Goal: Task Accomplishment & Management: Manage account settings

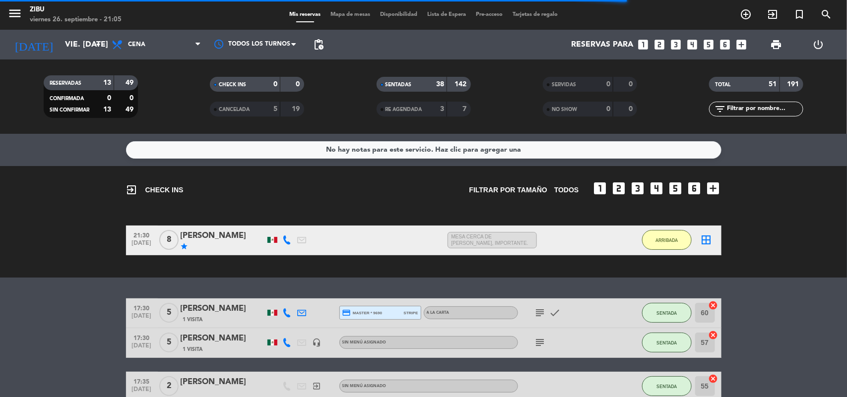
click at [36, 229] on bookings-row "21:30 [DATE] 8 [PERSON_NAME] star 1:25 H / 17:21 H sms MESA CERCA DE [PERSON_NA…" at bounding box center [423, 241] width 847 height 30
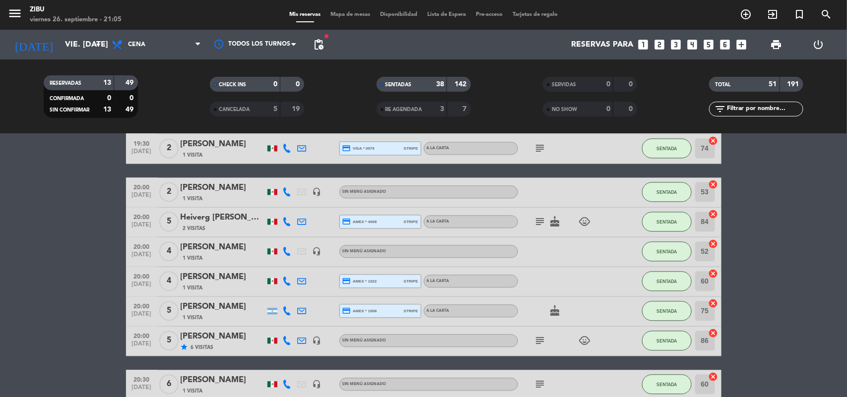
scroll to position [1017, 0]
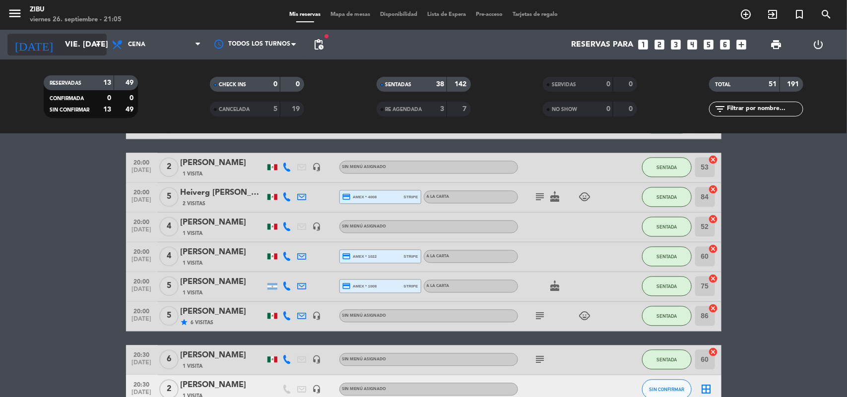
click at [61, 41] on input "vie. [DATE]" at bounding box center [112, 44] width 105 height 19
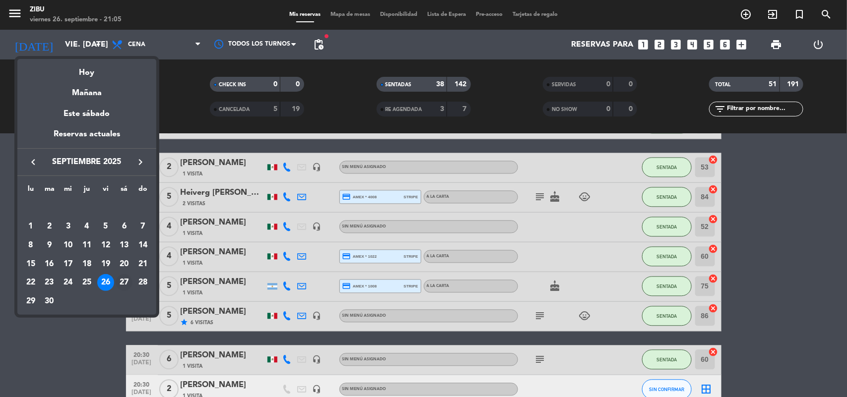
click at [122, 281] on div "27" at bounding box center [124, 282] width 17 height 17
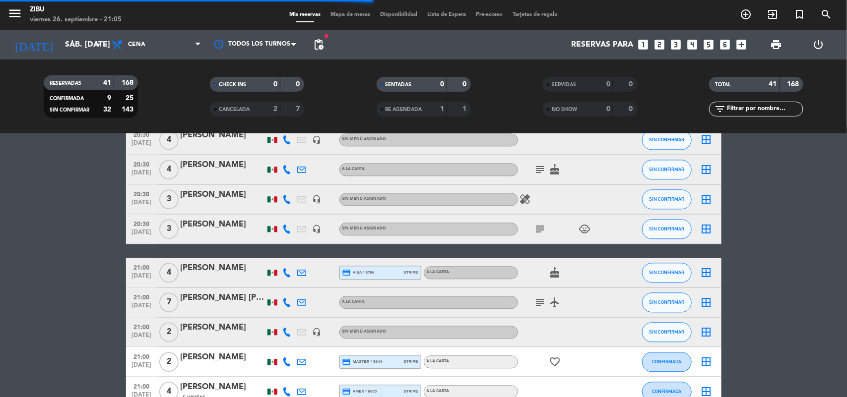
scroll to position [898, 0]
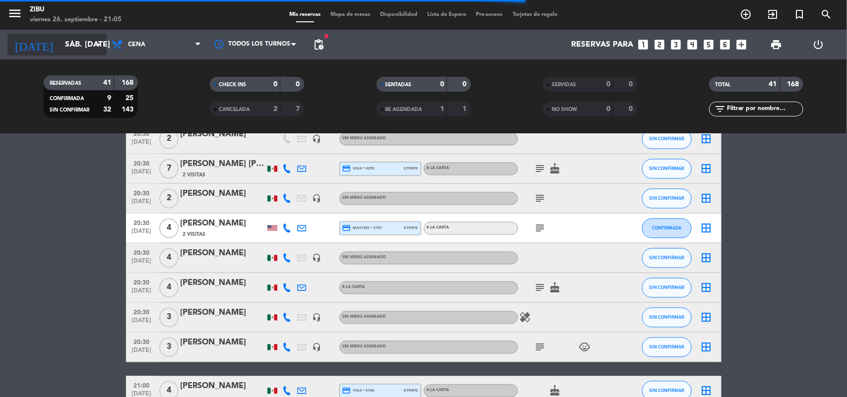
click at [67, 49] on input "sáb. [DATE]" at bounding box center [112, 44] width 105 height 19
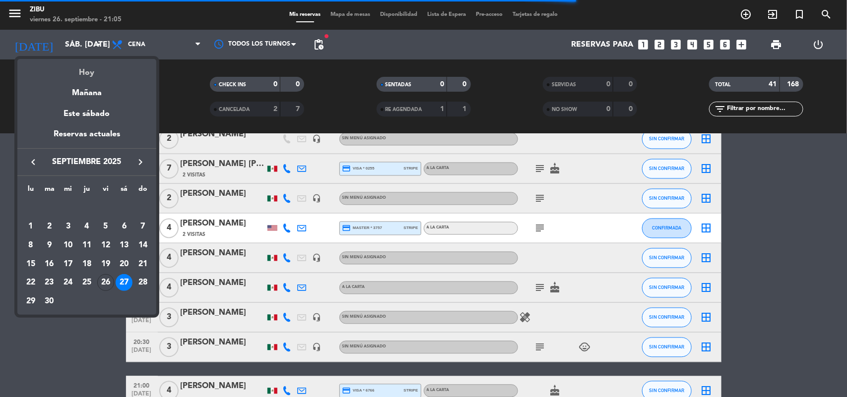
click at [87, 69] on div "Hoy" at bounding box center [86, 69] width 139 height 20
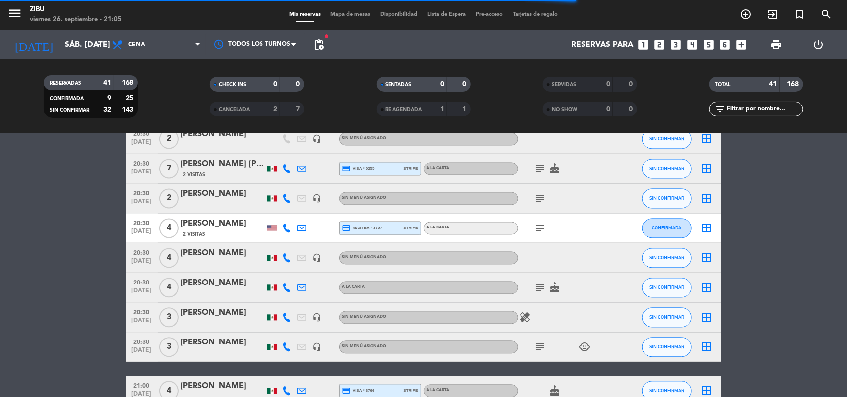
type input "vie. [DATE]"
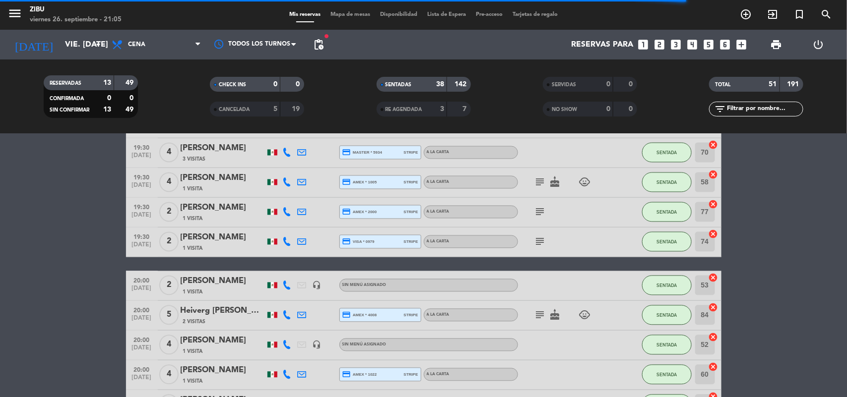
scroll to position [1017, 0]
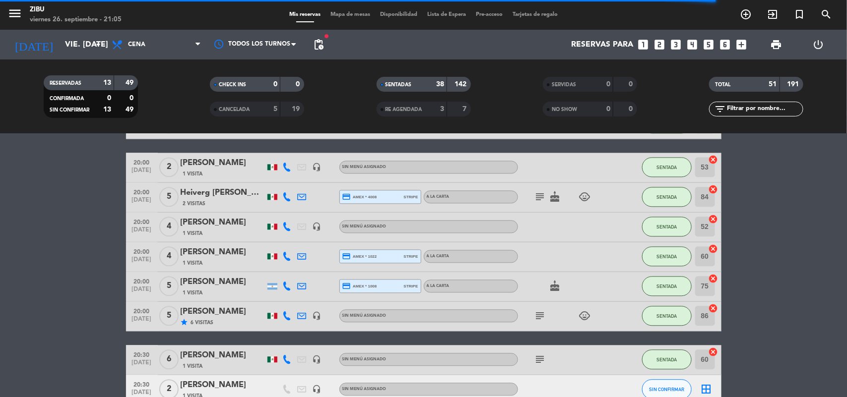
click at [55, 253] on bookings-row "17:30 [DATE] 5 [PERSON_NAME] 1 Visita credit_card master * 9690 stripe A LA CAR…" at bounding box center [423, 109] width 847 height 1655
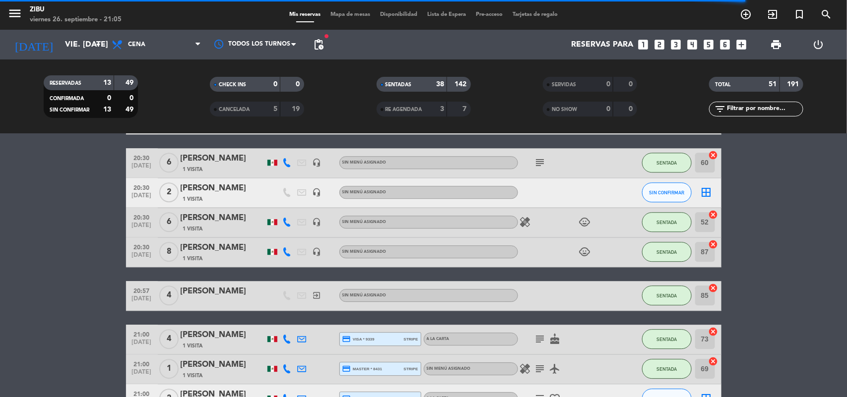
scroll to position [1215, 0]
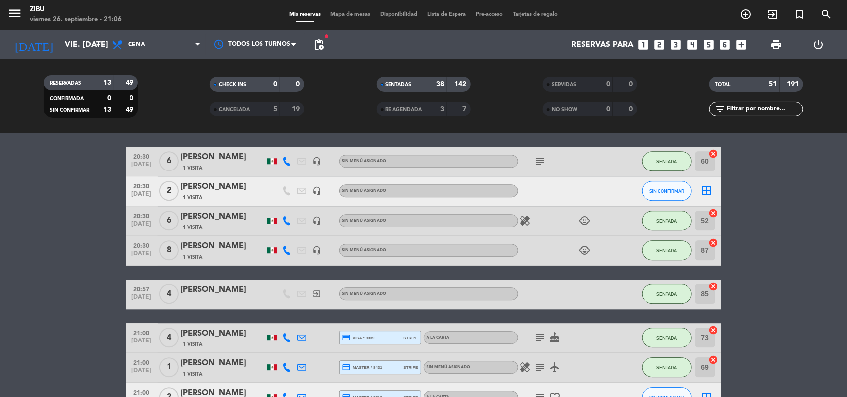
click at [185, 181] on div "[PERSON_NAME]" at bounding box center [223, 187] width 84 height 13
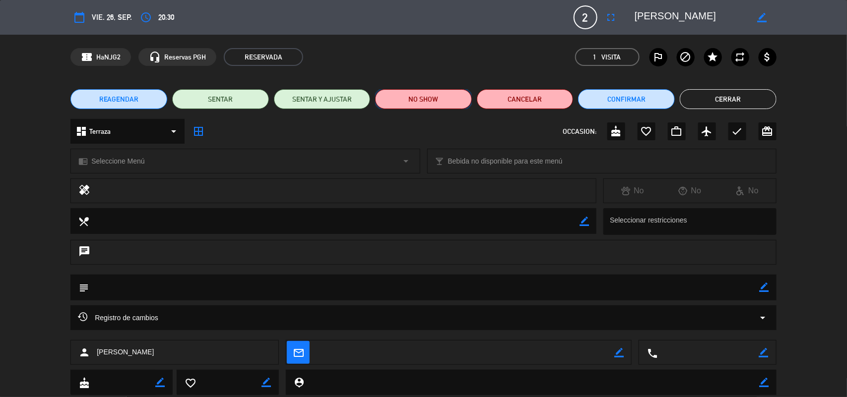
click at [444, 95] on button "NO SHOW" at bounding box center [423, 99] width 97 height 20
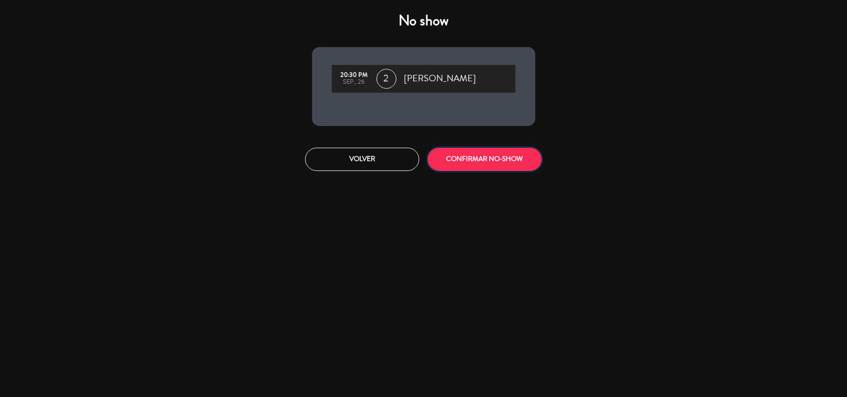
click at [495, 156] on button "CONFIRMAR NO-SHOW" at bounding box center [485, 159] width 114 height 23
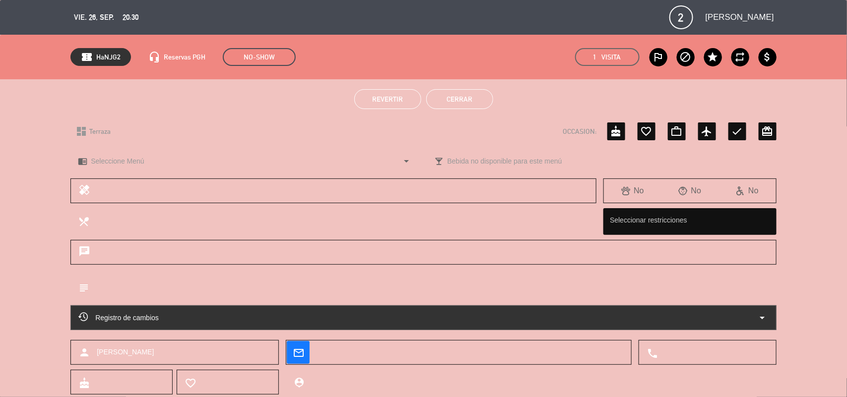
click at [476, 95] on button "Cerrar" at bounding box center [459, 99] width 67 height 20
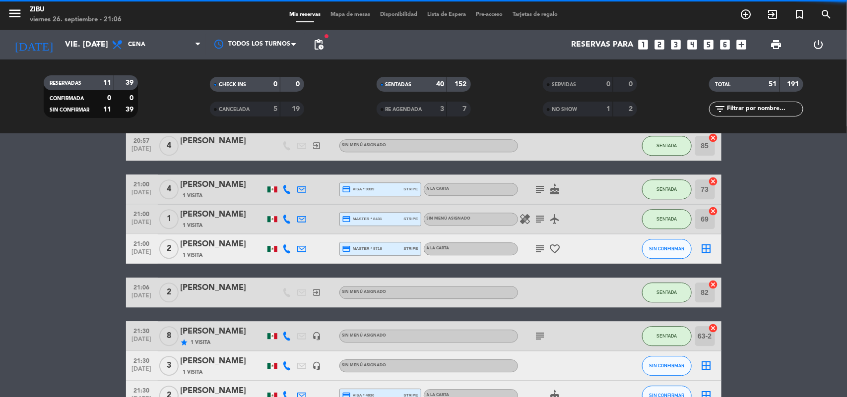
scroll to position [1097, 0]
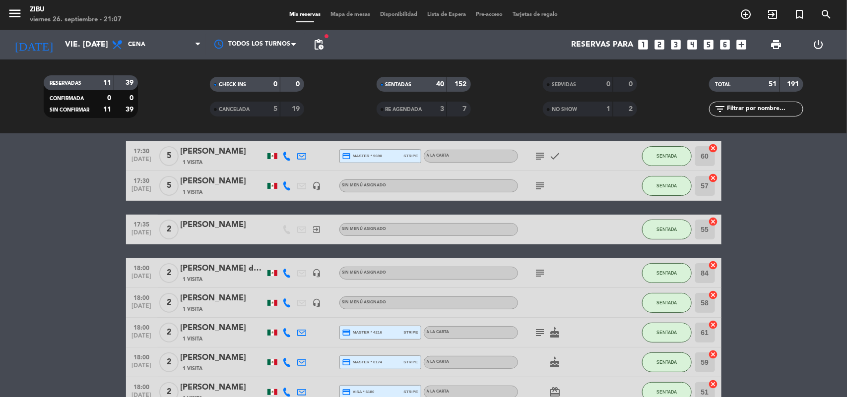
scroll to position [0, 0]
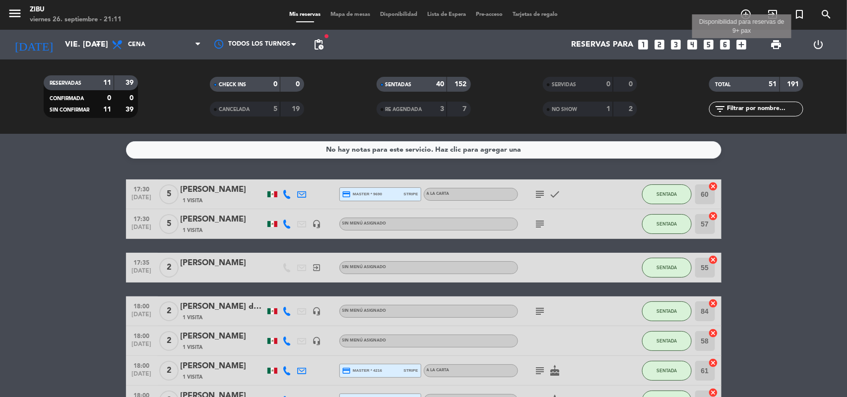
click at [736, 45] on icon "add_box" at bounding box center [741, 44] width 13 height 13
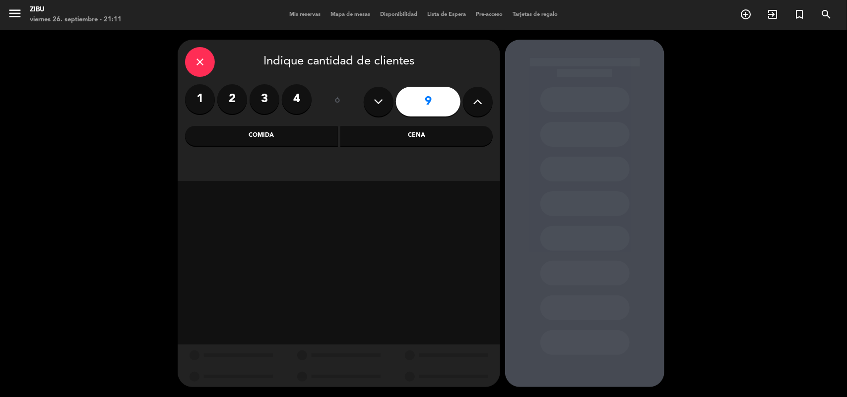
click at [464, 98] on button at bounding box center [478, 102] width 30 height 30
type input "10"
click at [420, 133] on div "Cena" at bounding box center [416, 136] width 153 height 20
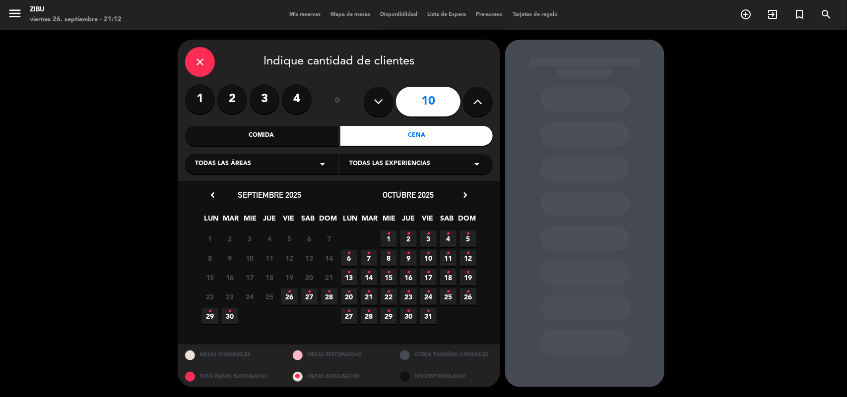
click at [288, 295] on icon "•" at bounding box center [289, 292] width 3 height 16
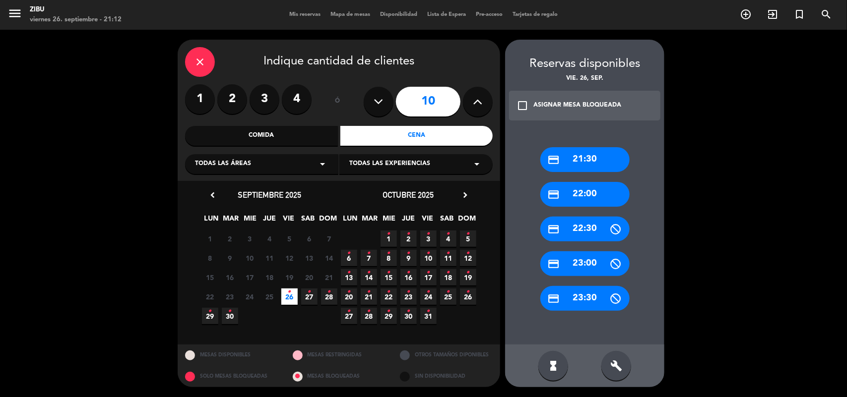
click at [594, 190] on div "credit_card 22:00" at bounding box center [584, 194] width 89 height 25
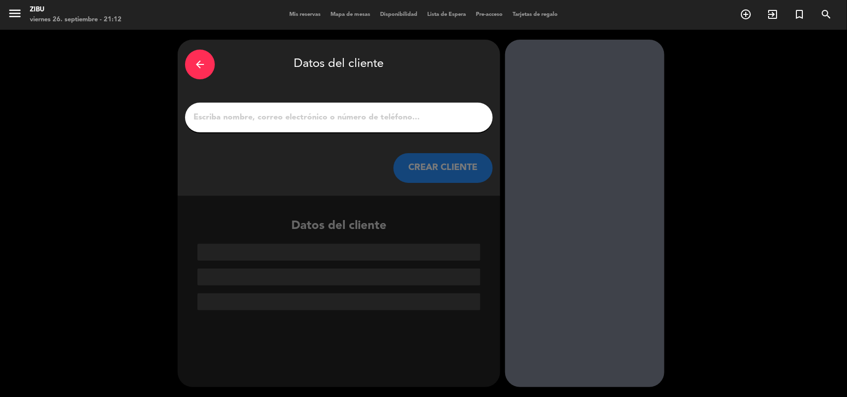
click at [211, 69] on div "arrow_back" at bounding box center [200, 65] width 30 height 30
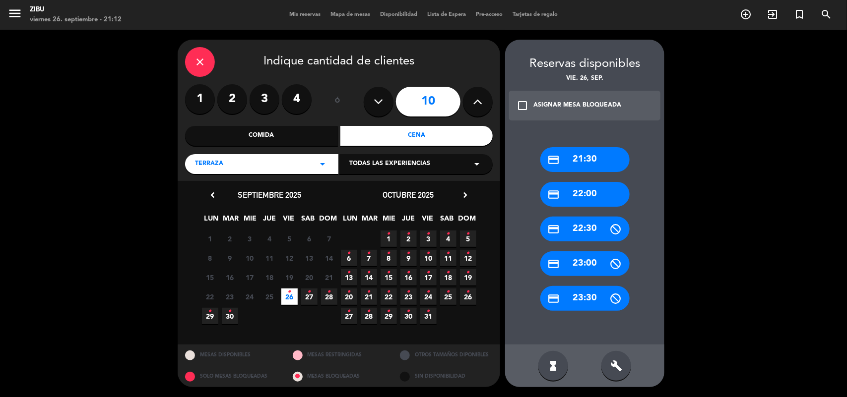
click at [561, 157] on div "credit_card 21:30" at bounding box center [584, 159] width 89 height 25
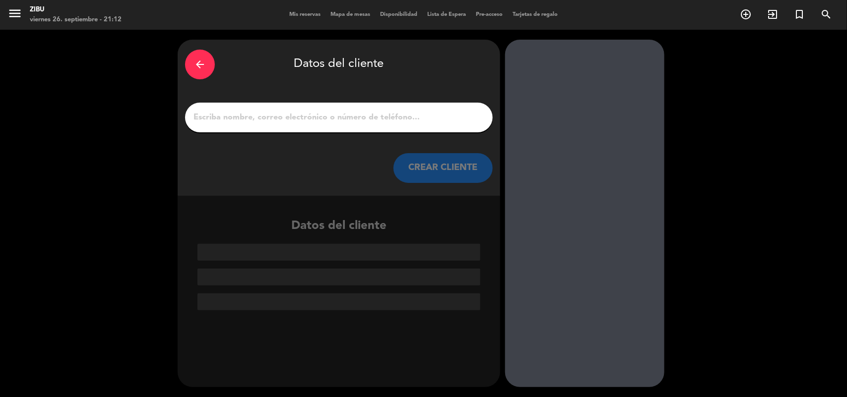
click at [437, 125] on div at bounding box center [339, 118] width 308 height 30
click at [443, 119] on input "1" at bounding box center [338, 118] width 293 height 14
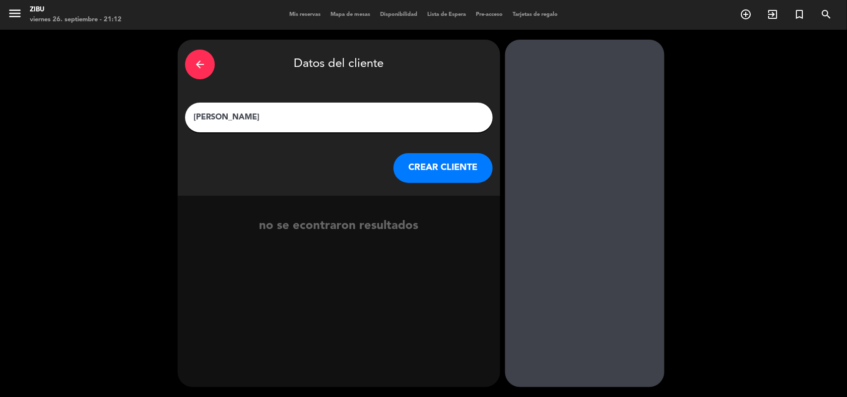
type input "[PERSON_NAME]"
click at [426, 168] on button "CREAR CLIENTE" at bounding box center [442, 168] width 99 height 30
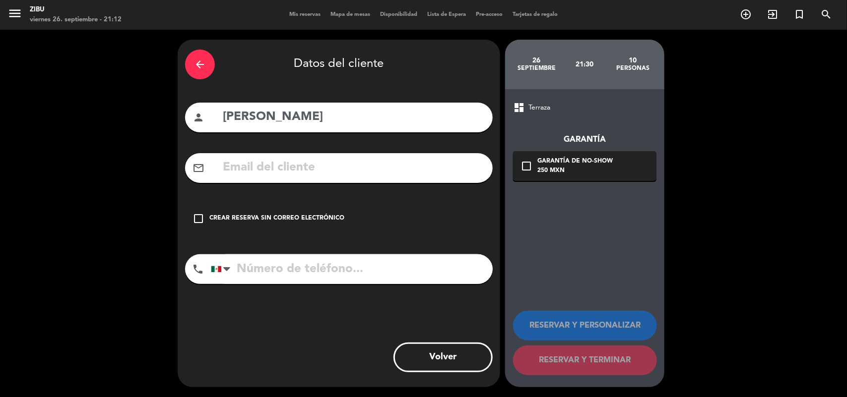
click at [291, 221] on div "Crear reserva sin correo electrónico" at bounding box center [276, 219] width 135 height 10
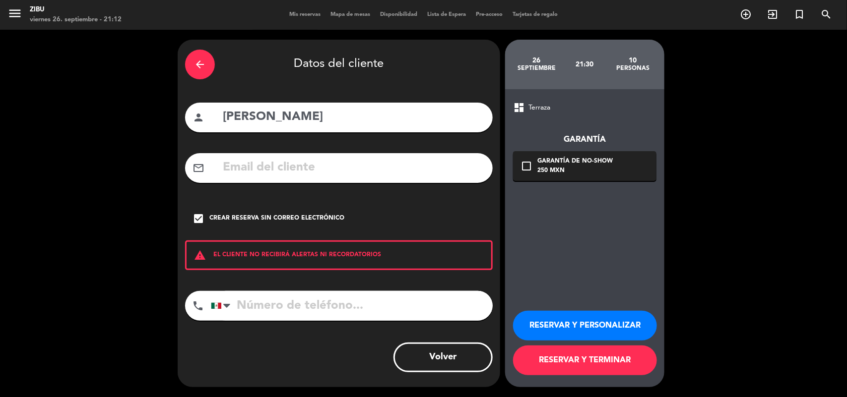
click at [265, 308] on input "tel" at bounding box center [352, 306] width 282 height 30
type input "5533322957"
click at [558, 363] on button "RESERVAR Y TERMINAR" at bounding box center [585, 361] width 144 height 30
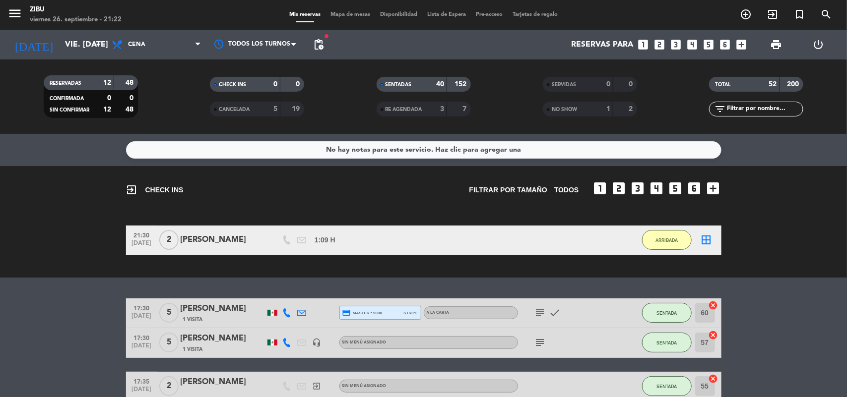
click at [13, 229] on bookings-row "21:30 [DATE] 2 [PERSON_NAME] 1:09 H / 8:48 H sms ARRIBADA border_all" at bounding box center [423, 241] width 847 height 30
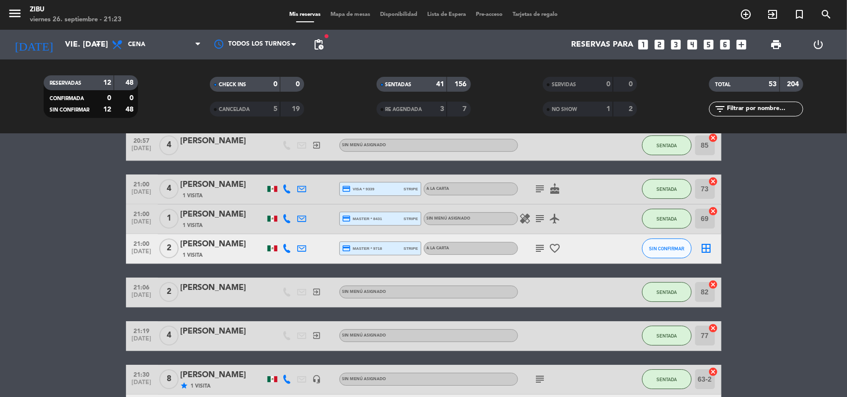
scroll to position [1394, 0]
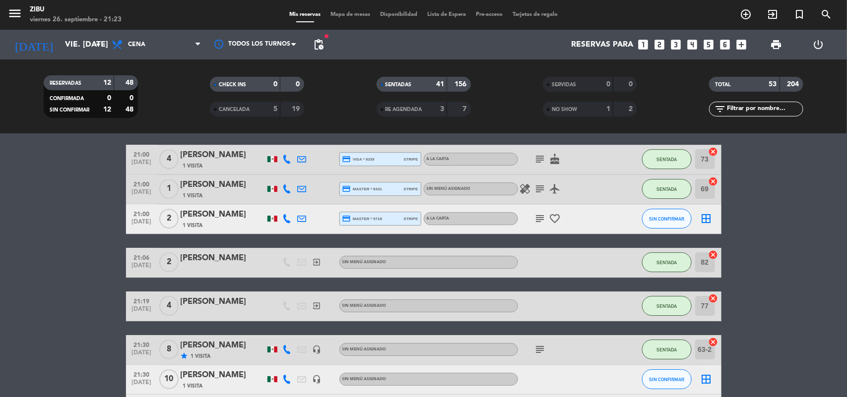
click at [237, 216] on div "[PERSON_NAME]" at bounding box center [223, 214] width 84 height 13
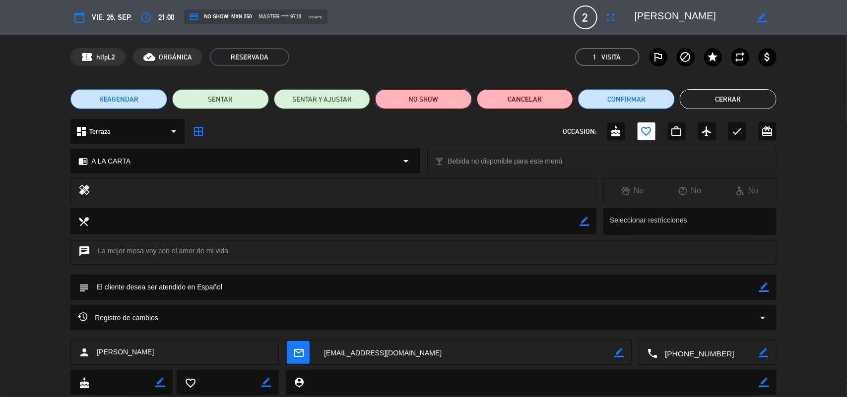
click at [434, 105] on button "NO SHOW" at bounding box center [423, 99] width 97 height 20
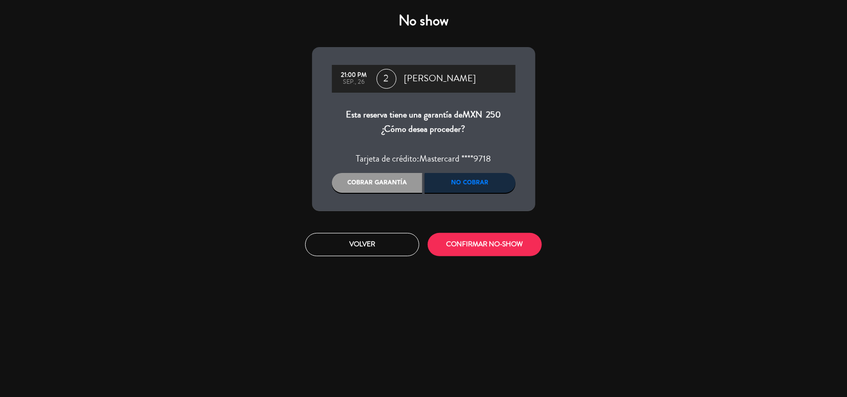
click at [477, 179] on div "No cobrar" at bounding box center [470, 183] width 91 height 20
click at [466, 246] on button "CONFIRMAR NO-SHOW" at bounding box center [485, 244] width 114 height 23
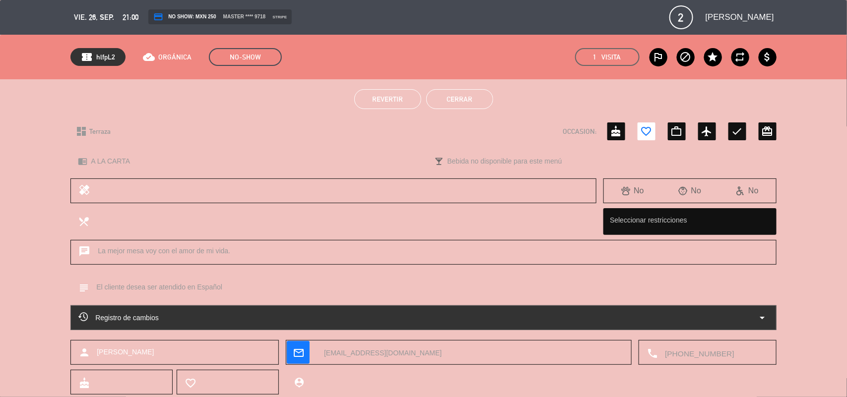
click at [461, 108] on button "Cerrar" at bounding box center [459, 99] width 67 height 20
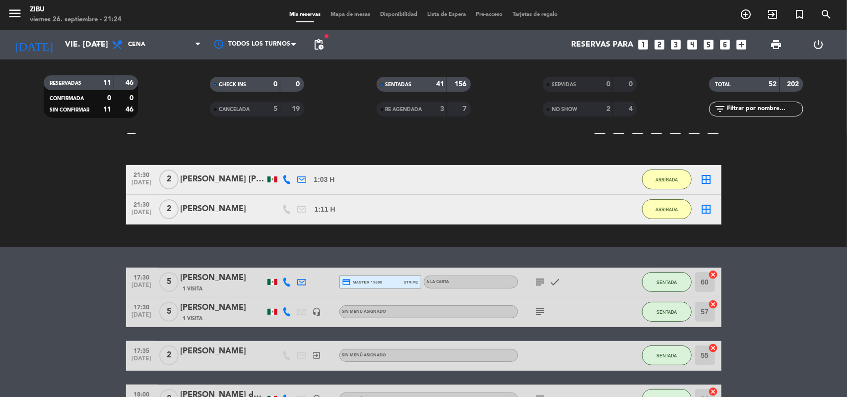
scroll to position [0, 0]
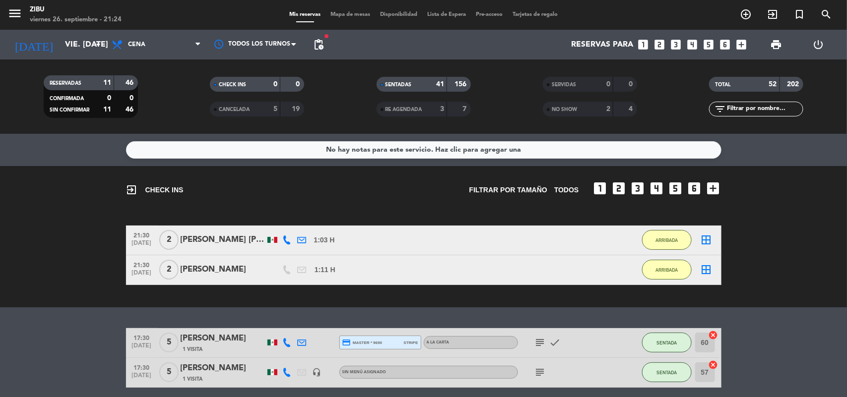
click at [391, 83] on span "SENTADAS" at bounding box center [398, 84] width 26 height 5
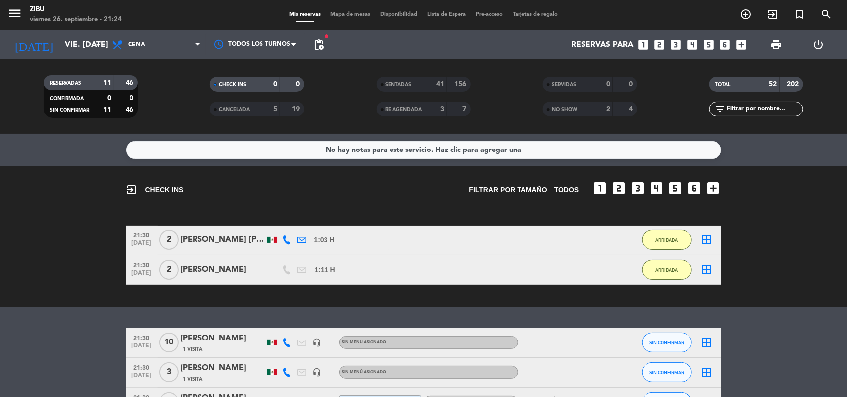
click at [21, 310] on div "No hay notas para este servicio. Haz clic para agregar una exit_to_app CHECK IN…" at bounding box center [423, 265] width 847 height 263
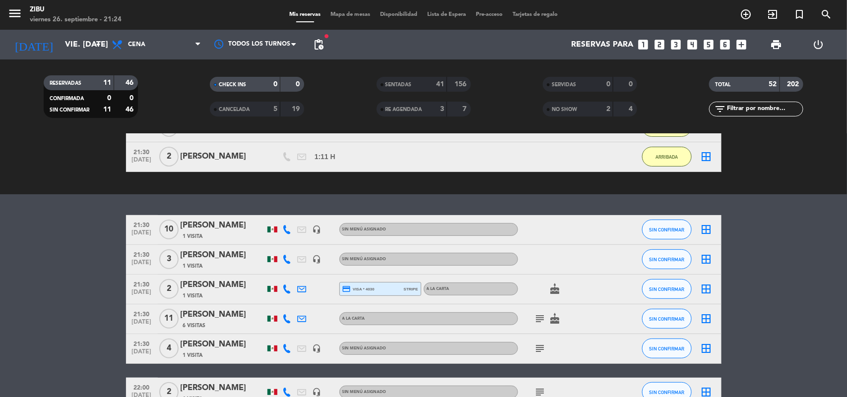
scroll to position [113, 0]
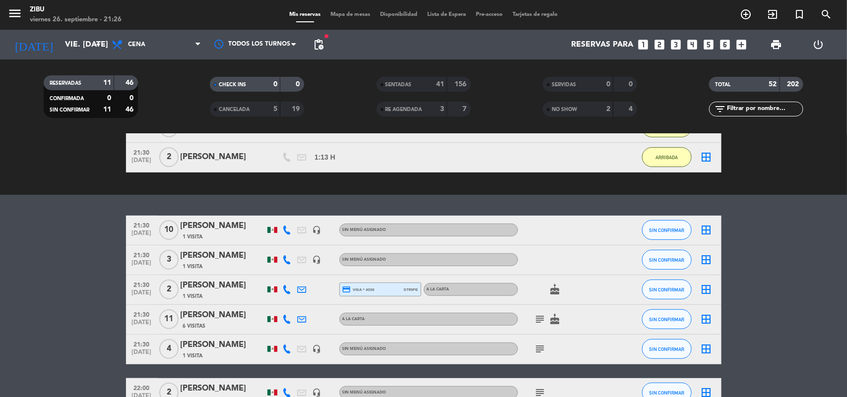
click at [765, 268] on bookings-row "21:30 [DATE] [PERSON_NAME] 1 Visita headset_mic Sin menú asignado SIN CONFIRMAR…" at bounding box center [423, 357] width 847 height 282
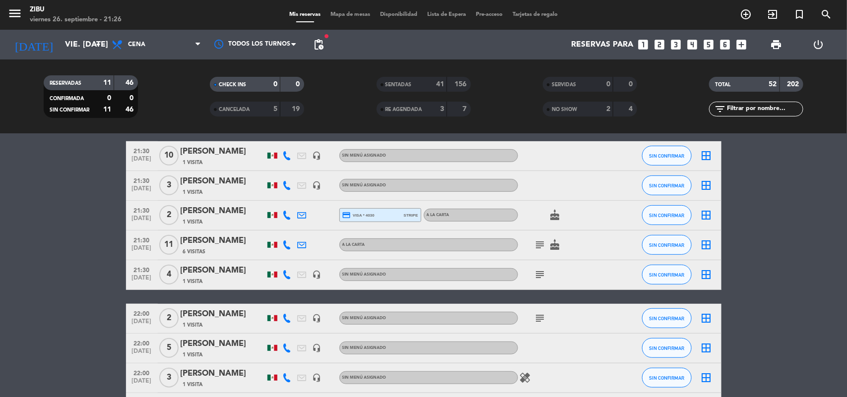
scroll to position [162, 0]
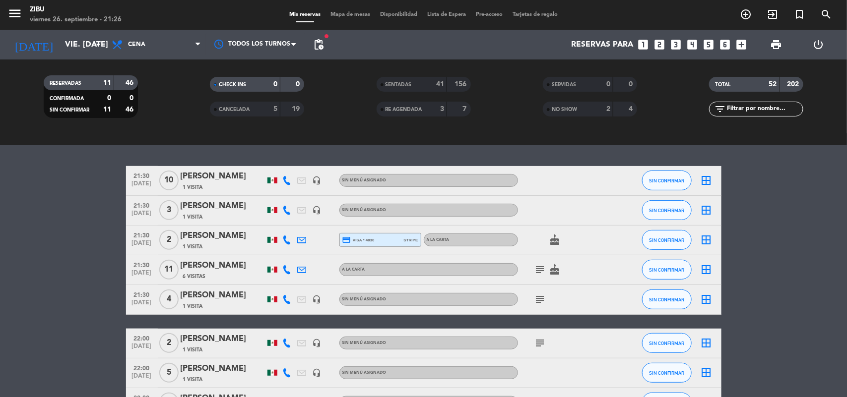
click at [542, 299] on icon "subject" at bounding box center [540, 300] width 12 height 12
click at [539, 273] on div "Despedida de soltera" at bounding box center [540, 281] width 83 height 17
click at [539, 271] on icon "subject" at bounding box center [540, 270] width 12 height 12
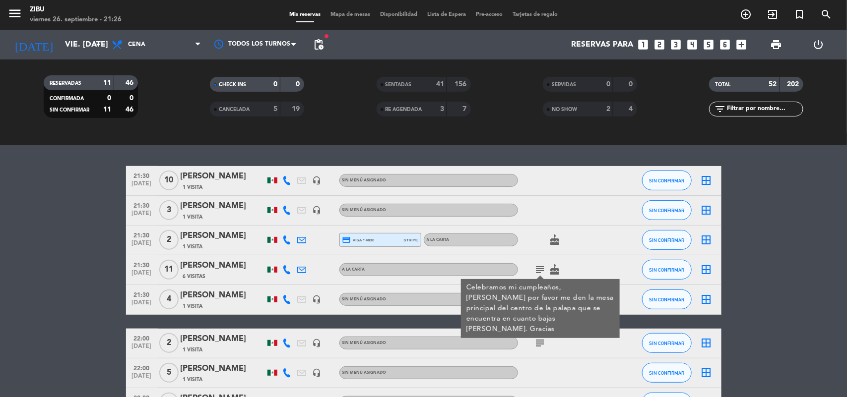
click at [798, 269] on bookings-row "21:30 [DATE] [PERSON_NAME] 1 Visita headset_mic Sin menú asignado SIN CONFIRMAR…" at bounding box center [423, 307] width 847 height 282
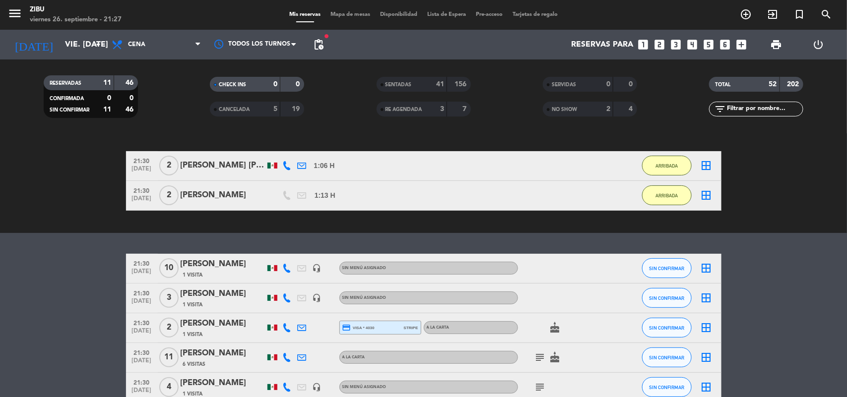
scroll to position [0, 0]
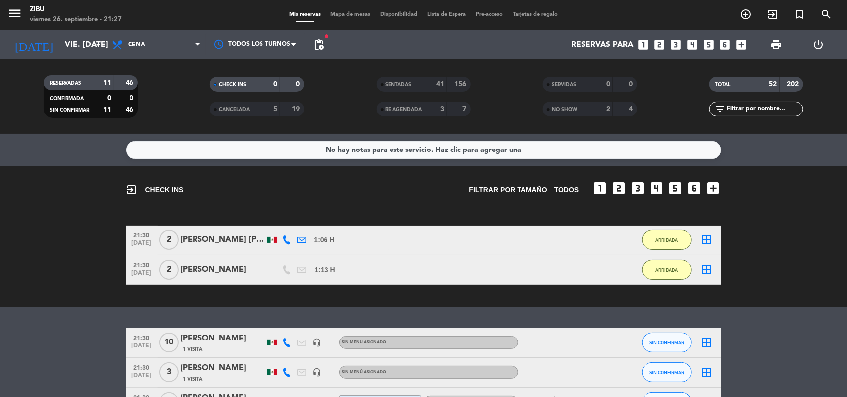
click at [78, 286] on div "exit_to_app CHECK INS Filtrar por tamaño TODOS looks_one looks_two looks_3 look…" at bounding box center [423, 236] width 847 height 141
click at [78, 261] on bookings-row "21:30 [DATE] 2 [PERSON_NAME] [PERSON_NAME] 1:06 H / 10:35 H sms ARRIBADA border…" at bounding box center [423, 256] width 847 height 60
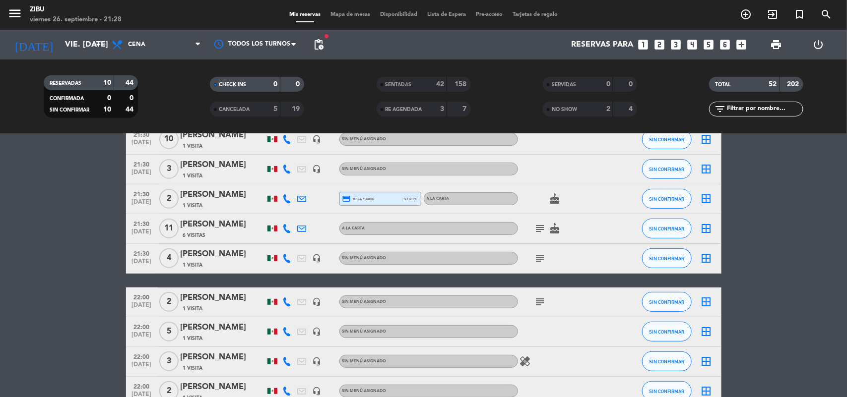
scroll to position [144, 0]
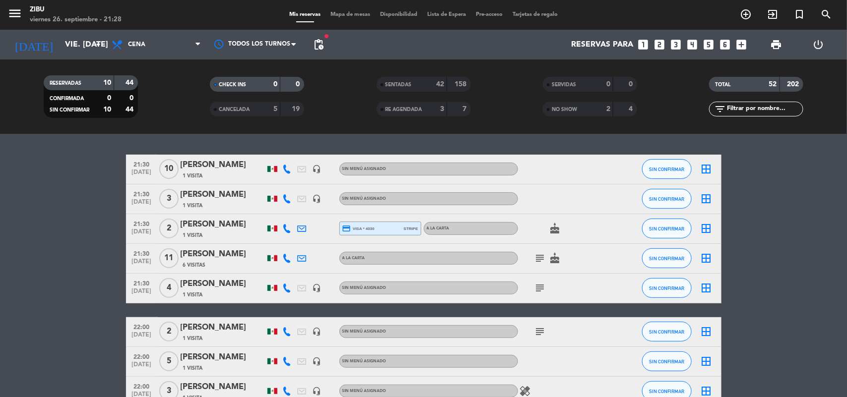
click at [73, 245] on bookings-row "21:30 [DATE] [PERSON_NAME] 1 Visita headset_mic Sin menú asignado SIN CONFIRMAR…" at bounding box center [423, 296] width 847 height 282
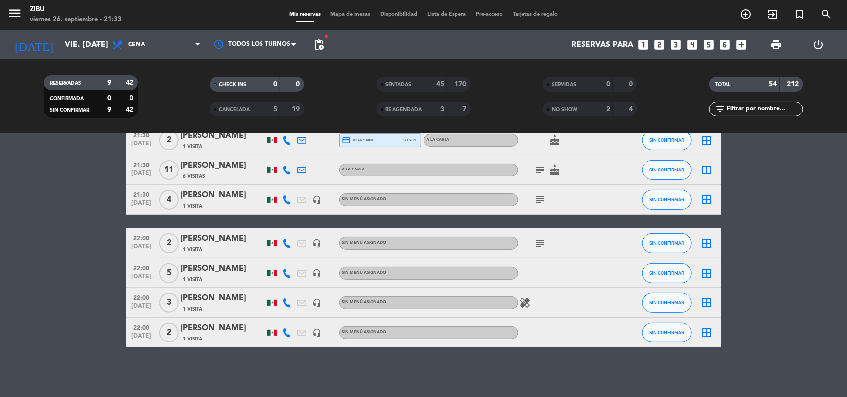
scroll to position [105, 0]
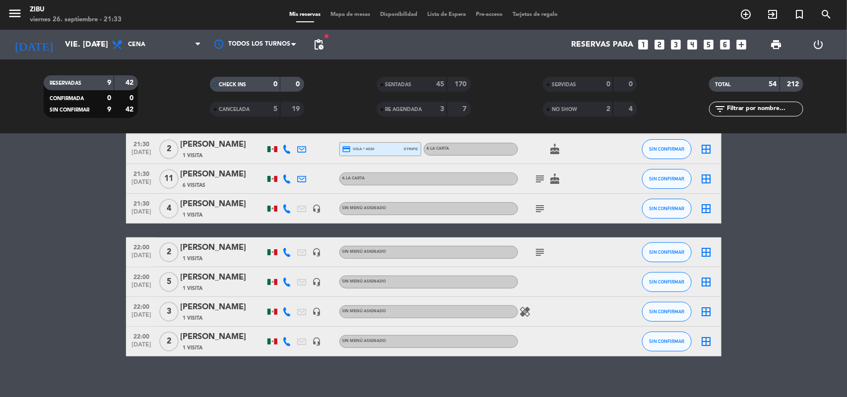
click at [666, 41] on icon "looks_two" at bounding box center [659, 44] width 13 height 13
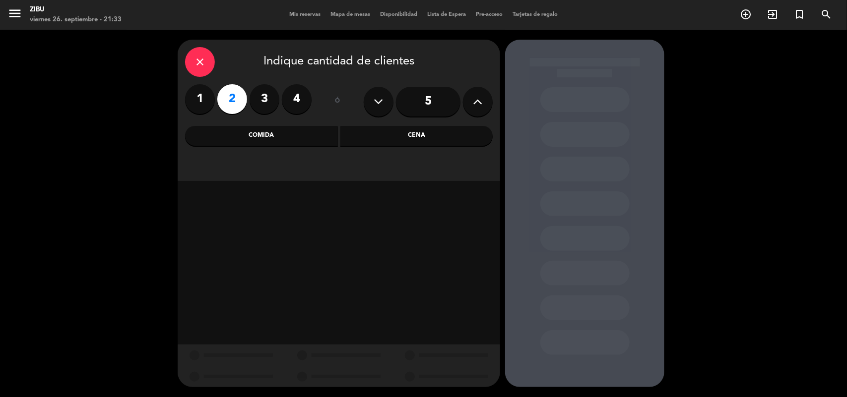
click at [452, 132] on div "Cena" at bounding box center [416, 136] width 153 height 20
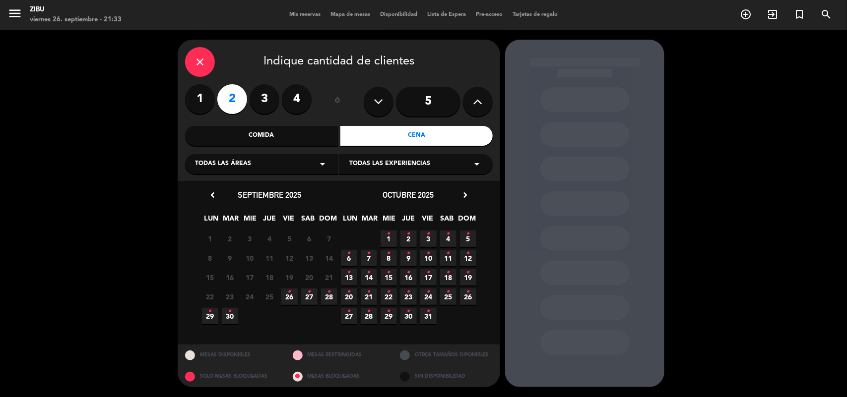
click at [292, 290] on span "26 •" at bounding box center [289, 297] width 16 height 16
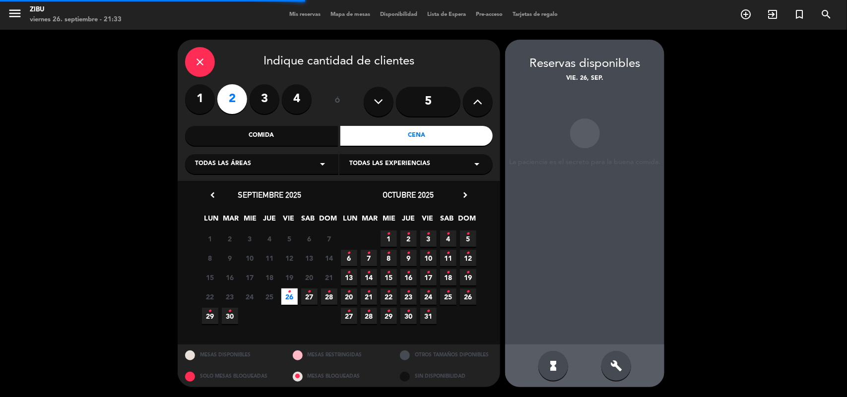
click at [308, 299] on span "27 •" at bounding box center [309, 297] width 16 height 16
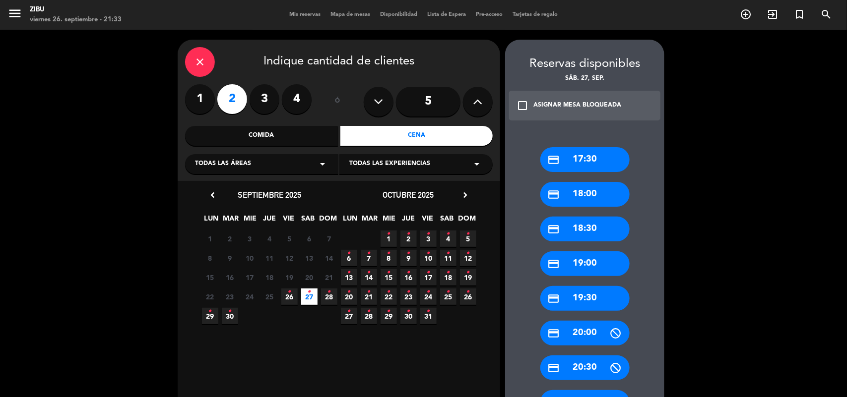
click at [584, 293] on div "credit_card 19:30" at bounding box center [584, 298] width 89 height 25
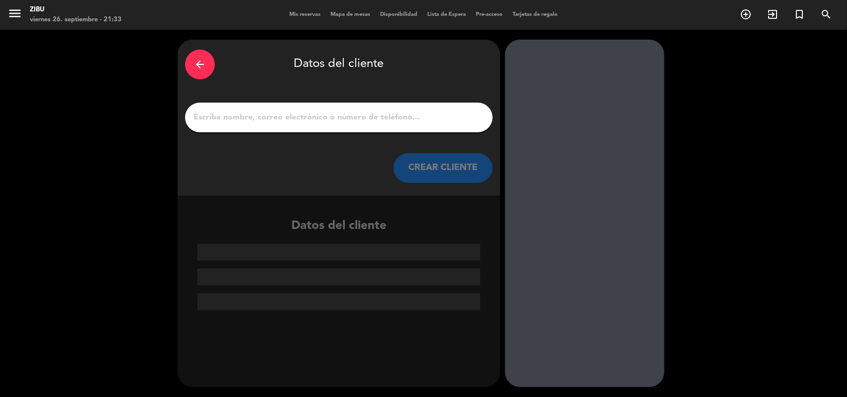
click at [437, 100] on div "arrow_back Datos del cliente CREAR CLIENTE" at bounding box center [339, 118] width 322 height 156
click at [423, 111] on input "1" at bounding box center [338, 118] width 293 height 14
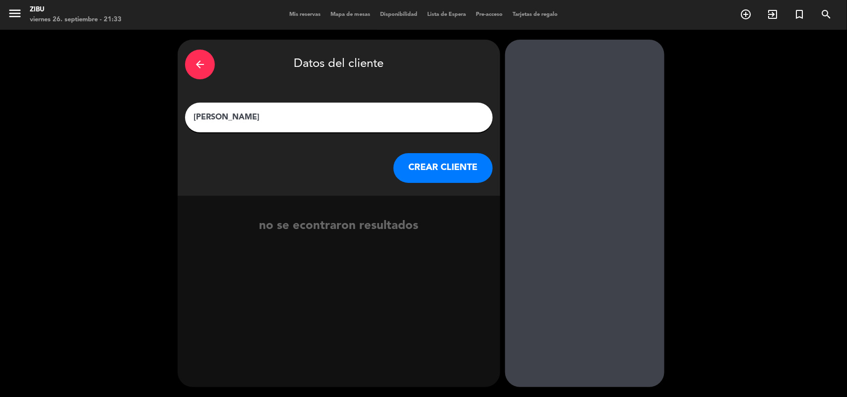
type input "[PERSON_NAME]"
click at [441, 175] on button "CREAR CLIENTE" at bounding box center [442, 168] width 99 height 30
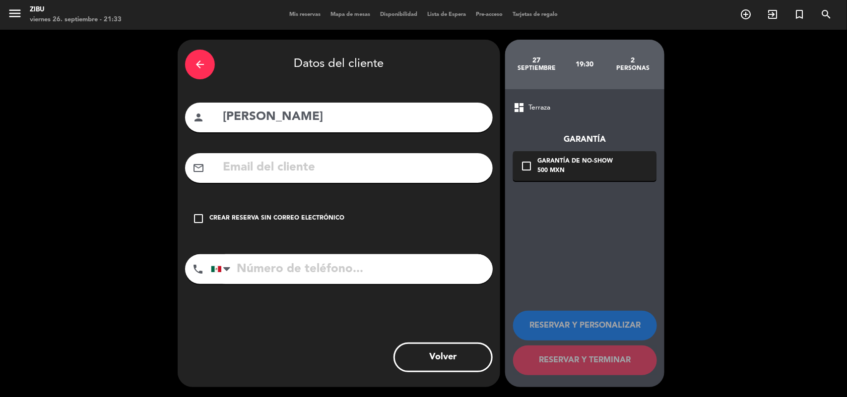
click at [311, 206] on div "check_box_outline_blank Crear reserva sin correo electrónico" at bounding box center [339, 219] width 308 height 30
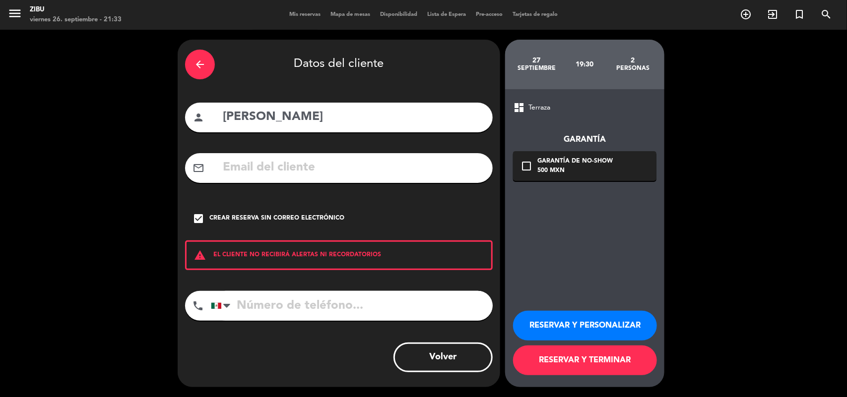
click at [252, 309] on input "tel" at bounding box center [352, 306] width 282 height 30
type input "7444645480"
click at [678, 234] on div "arrow_back Datos del cliente person [PERSON_NAME] mail_outline check_box Crear …" at bounding box center [423, 214] width 847 height 368
click at [574, 365] on button "RESERVAR Y TERMINAR" at bounding box center [585, 361] width 144 height 30
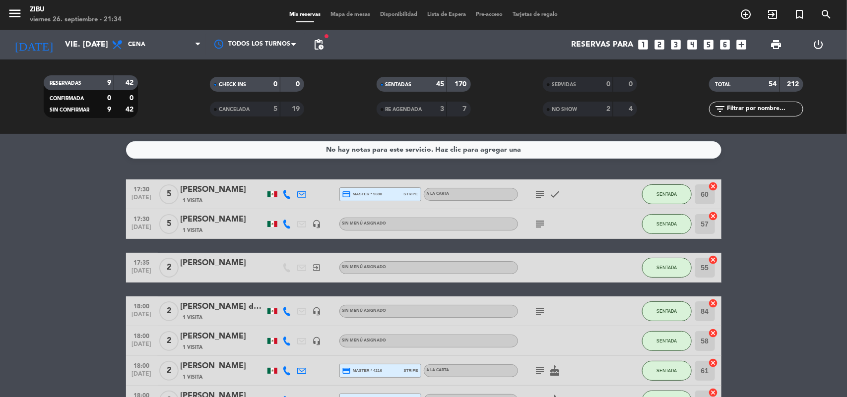
click at [379, 80] on div "SENTADAS" at bounding box center [402, 84] width 46 height 11
